Goal: Transaction & Acquisition: Purchase product/service

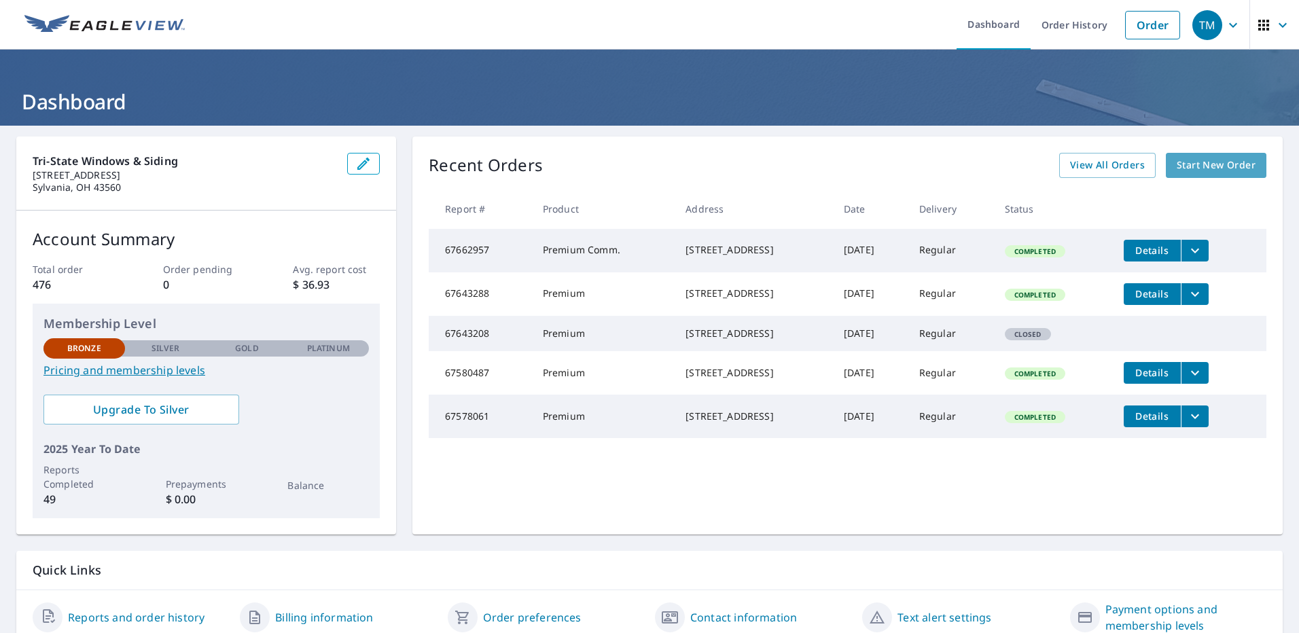
click at [1208, 161] on span "Start New Order" at bounding box center [1215, 165] width 79 height 17
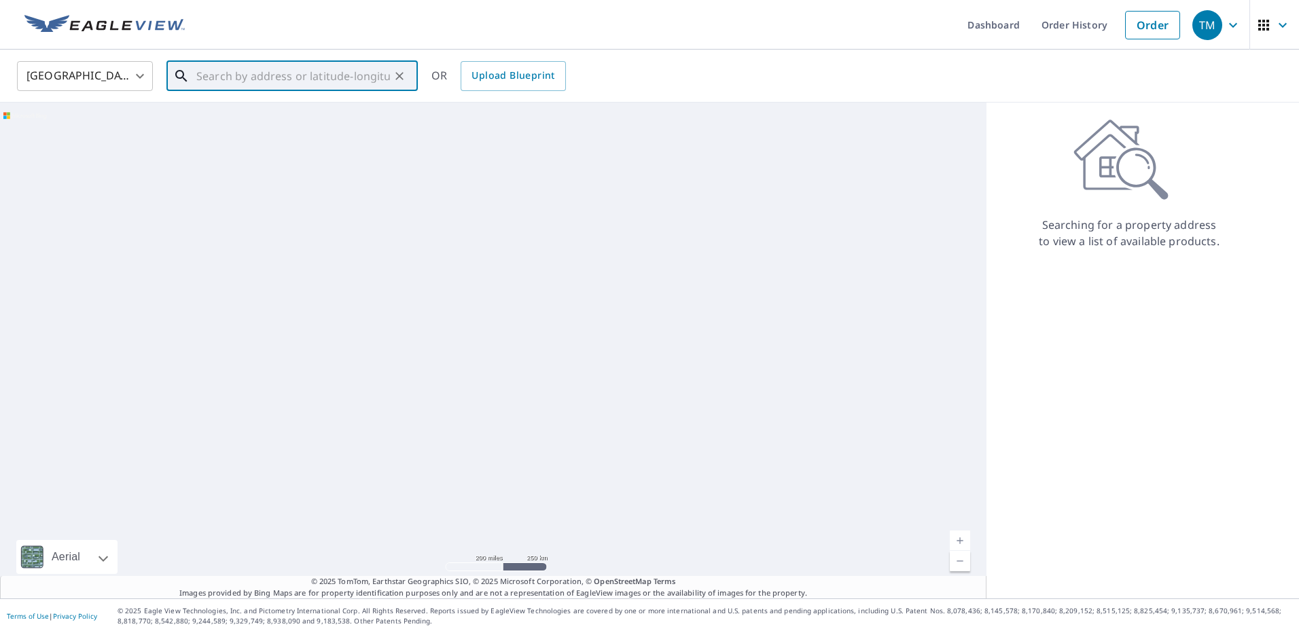
click at [228, 73] on input "text" at bounding box center [293, 76] width 194 height 38
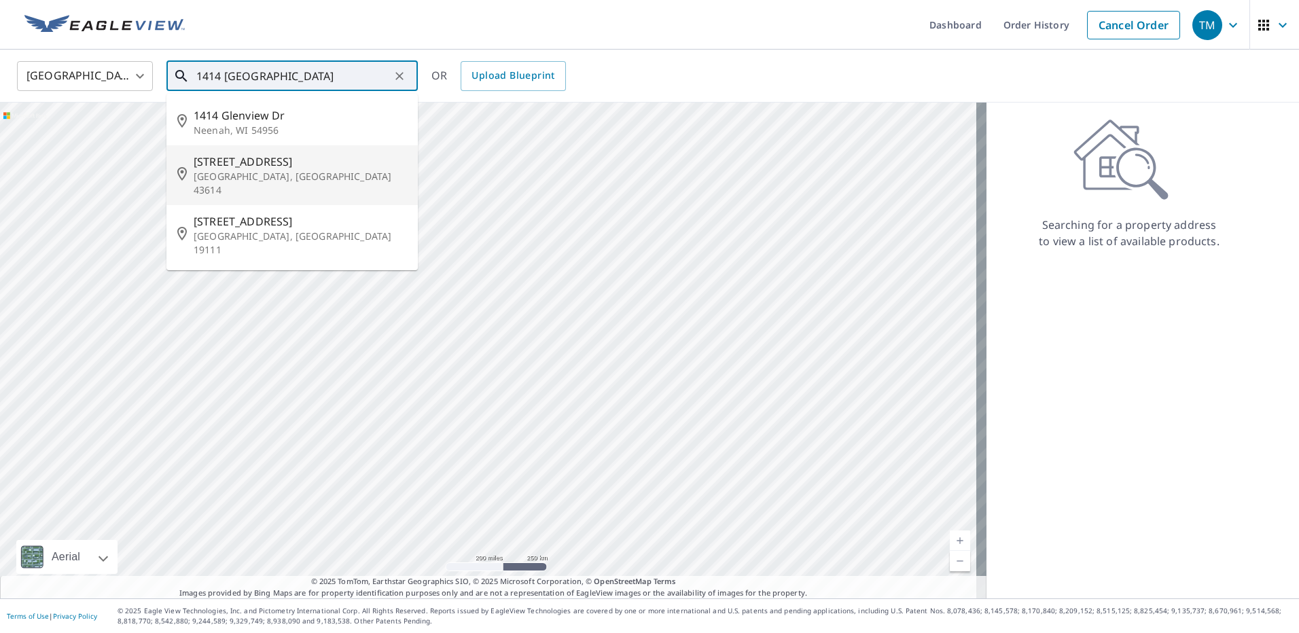
click at [202, 160] on span "[STREET_ADDRESS]" at bounding box center [300, 161] width 213 height 16
type input "[STREET_ADDRESS]"
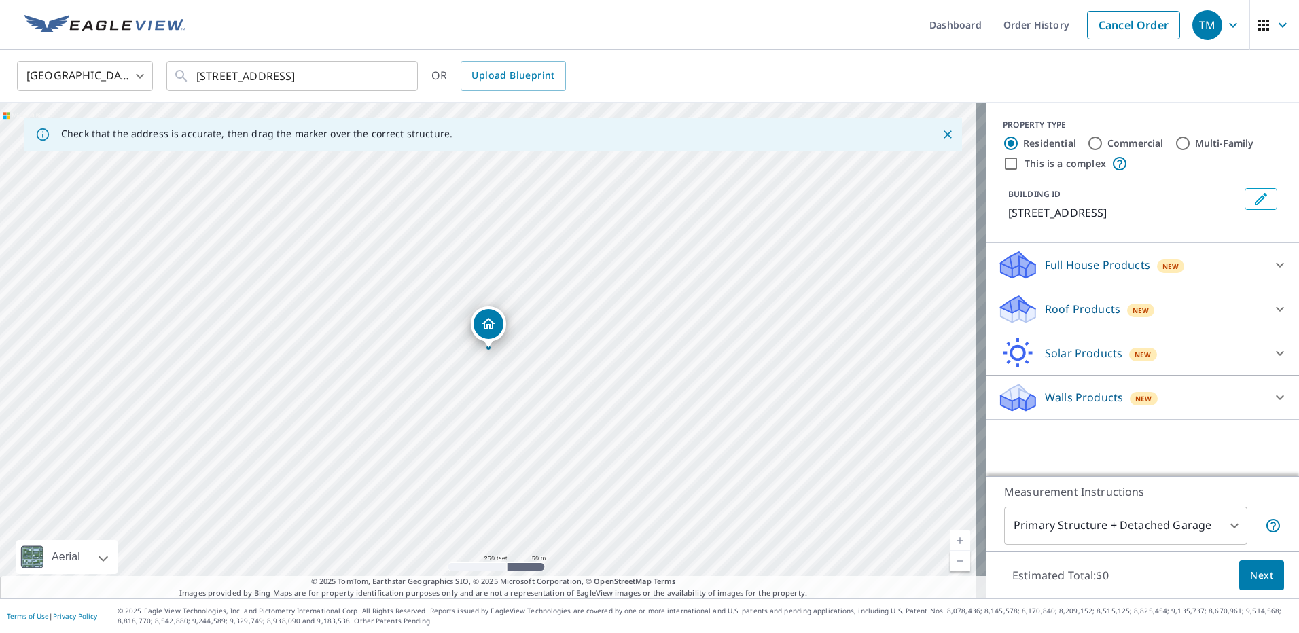
click at [1093, 314] on p "Roof Products" at bounding box center [1082, 309] width 75 height 16
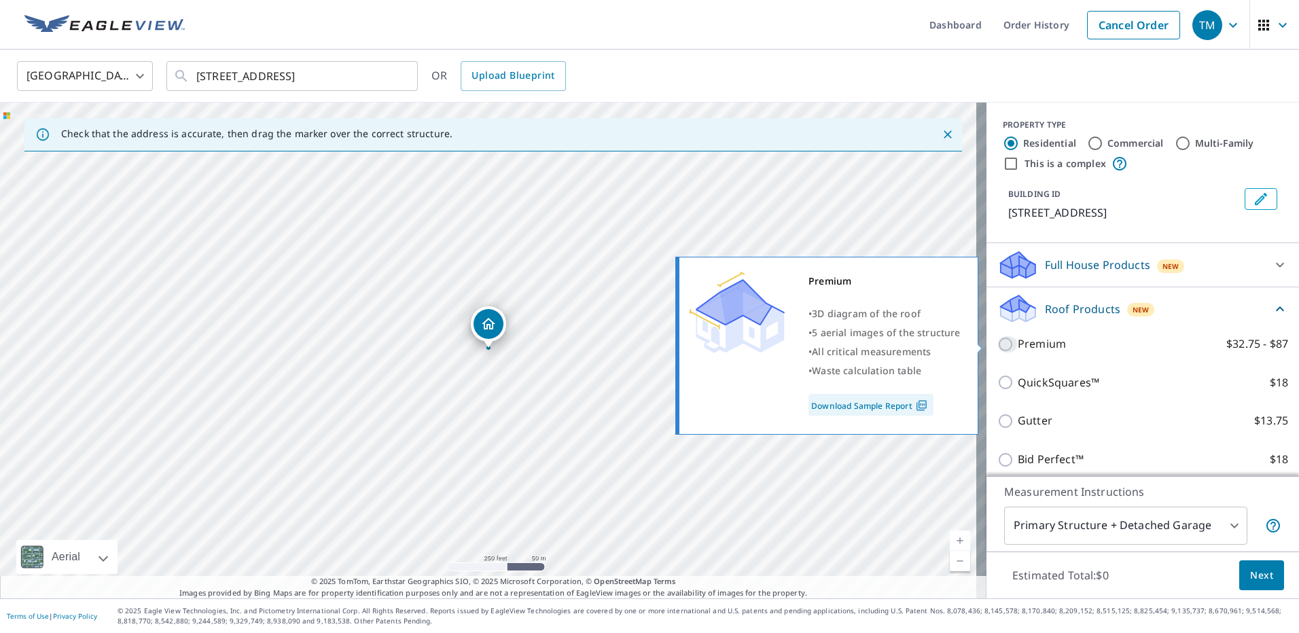
click at [998, 347] on input "Premium $32.75 - $87" at bounding box center [1007, 344] width 20 height 16
checkbox input "true"
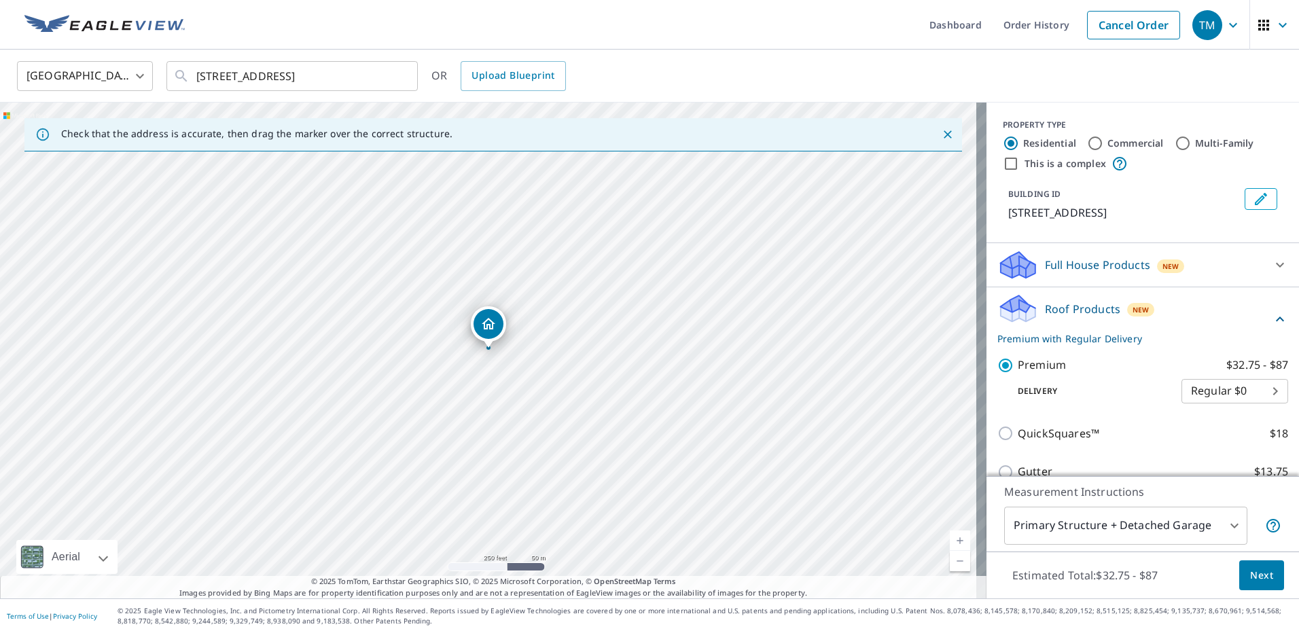
click at [1231, 528] on body "TM TM Dashboard Order History Cancel Order TM [GEOGRAPHIC_DATA] [GEOGRAPHIC_DAT…" at bounding box center [649, 316] width 1299 height 633
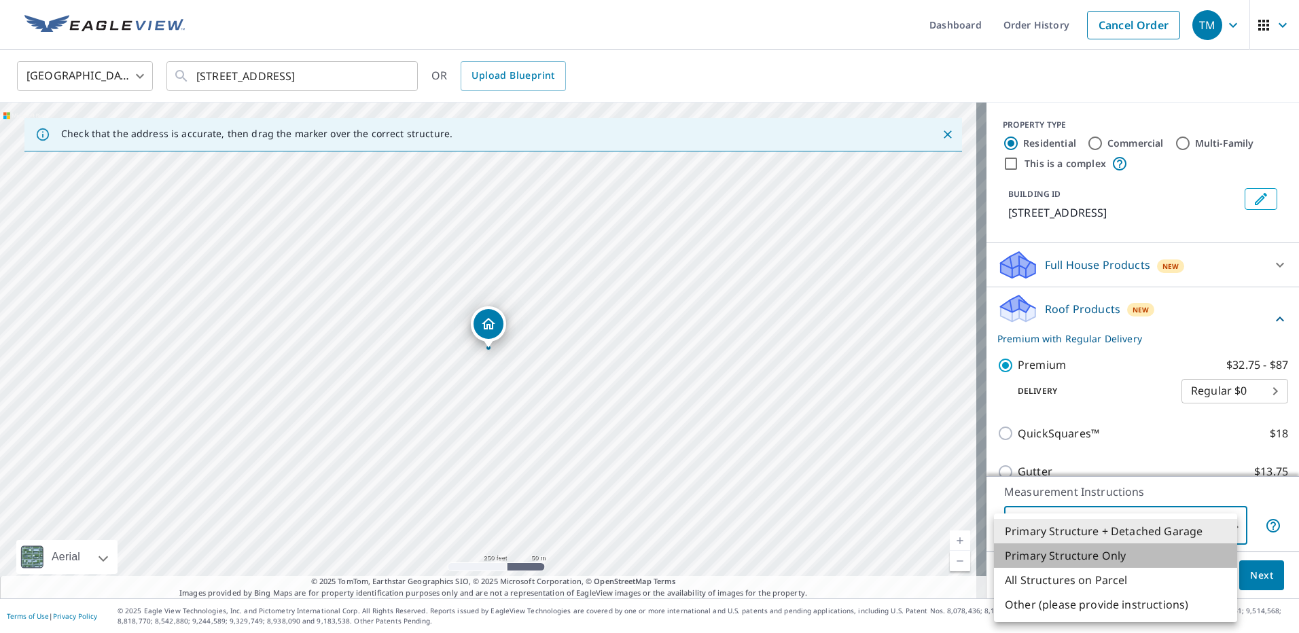
click at [1144, 560] on li "Primary Structure Only" at bounding box center [1115, 555] width 243 height 24
type input "2"
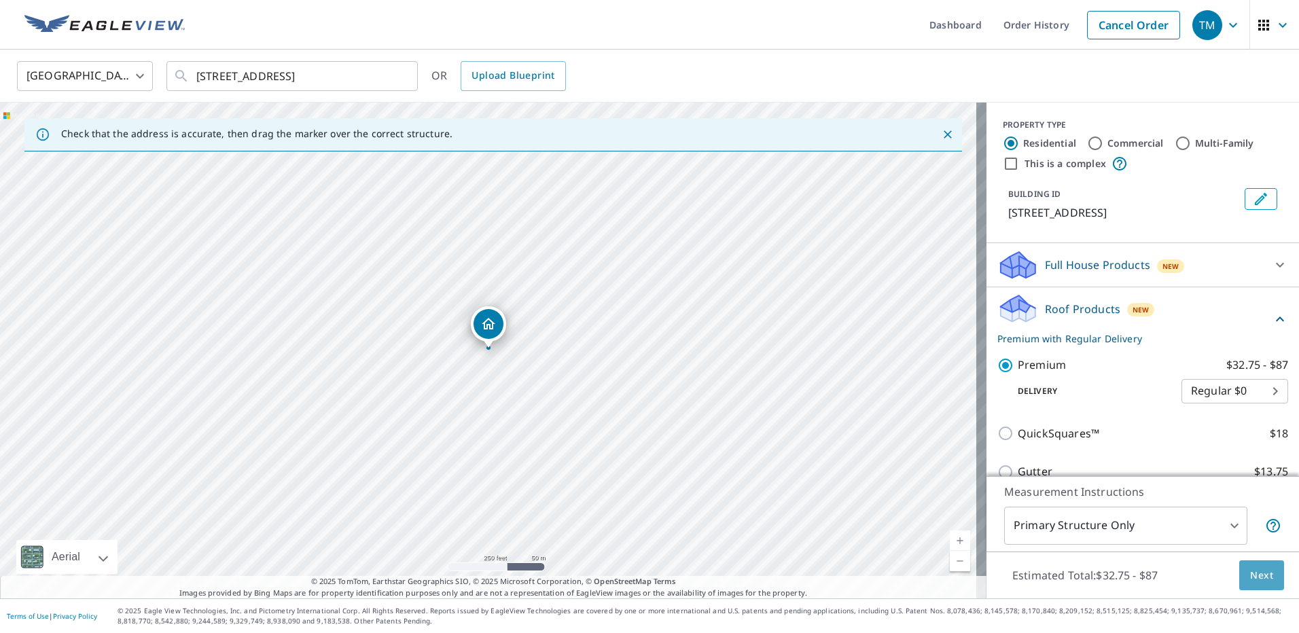
click at [1256, 583] on span "Next" at bounding box center [1261, 575] width 23 height 17
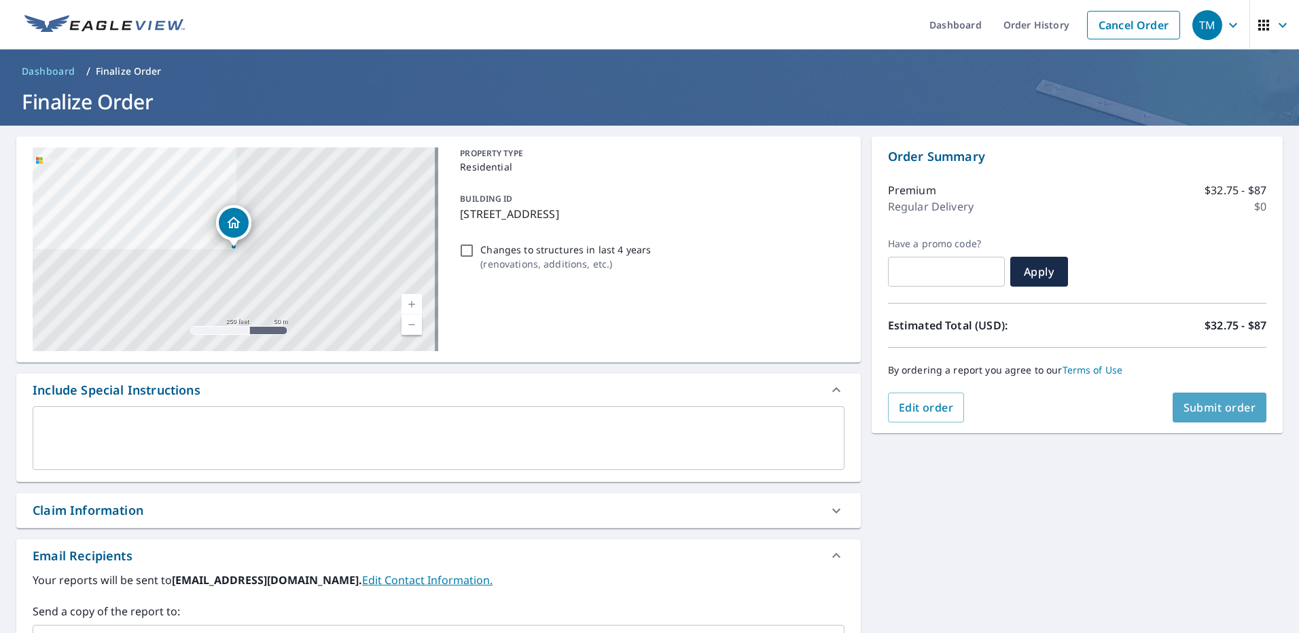
click at [1189, 403] on span "Submit order" at bounding box center [1219, 407] width 73 height 15
